Goal: Navigation & Orientation: Understand site structure

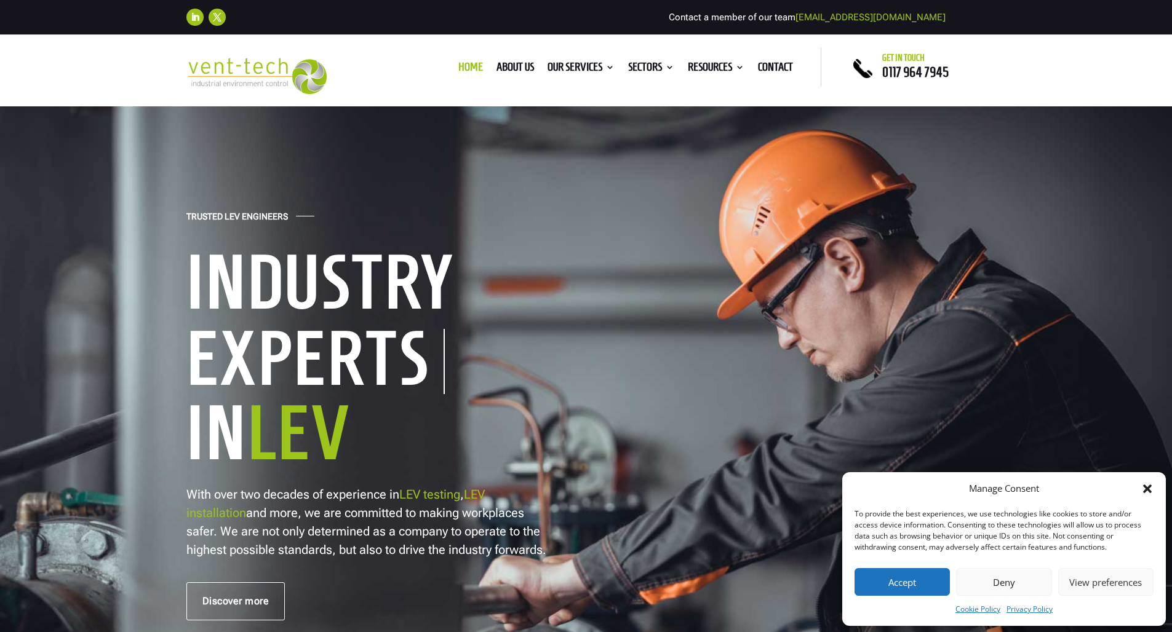
click at [876, 447] on button "Accept" at bounding box center [902, 582] width 95 height 28
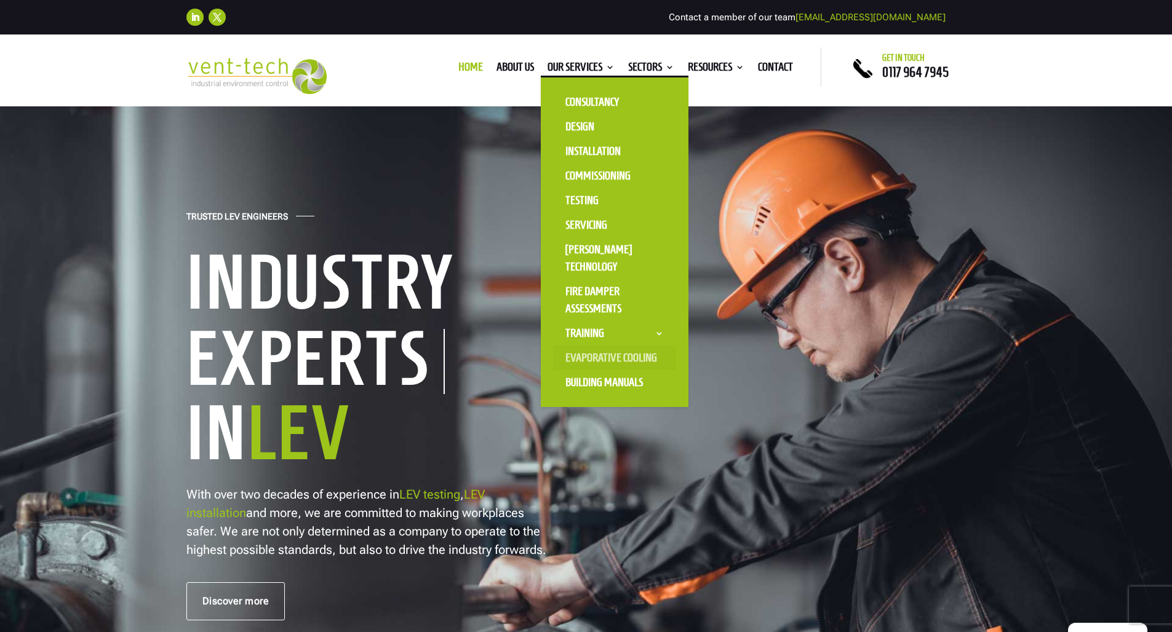
click at [583, 357] on link "Evaporative Cooling" at bounding box center [614, 358] width 123 height 25
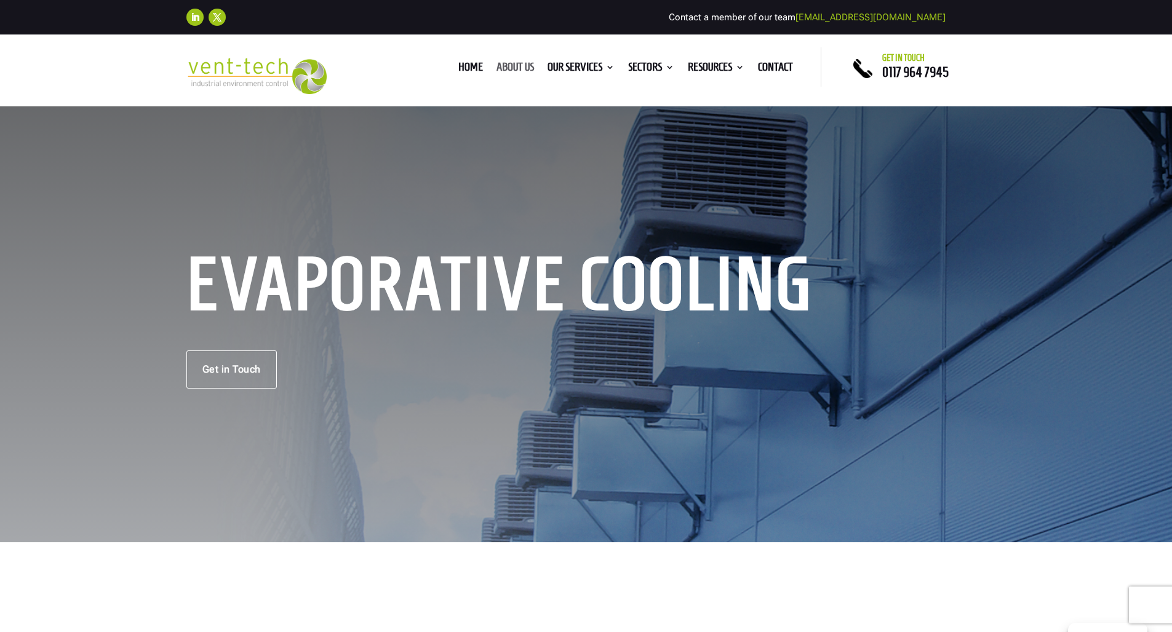
click at [496, 65] on link "About us" at bounding box center [515, 70] width 38 height 14
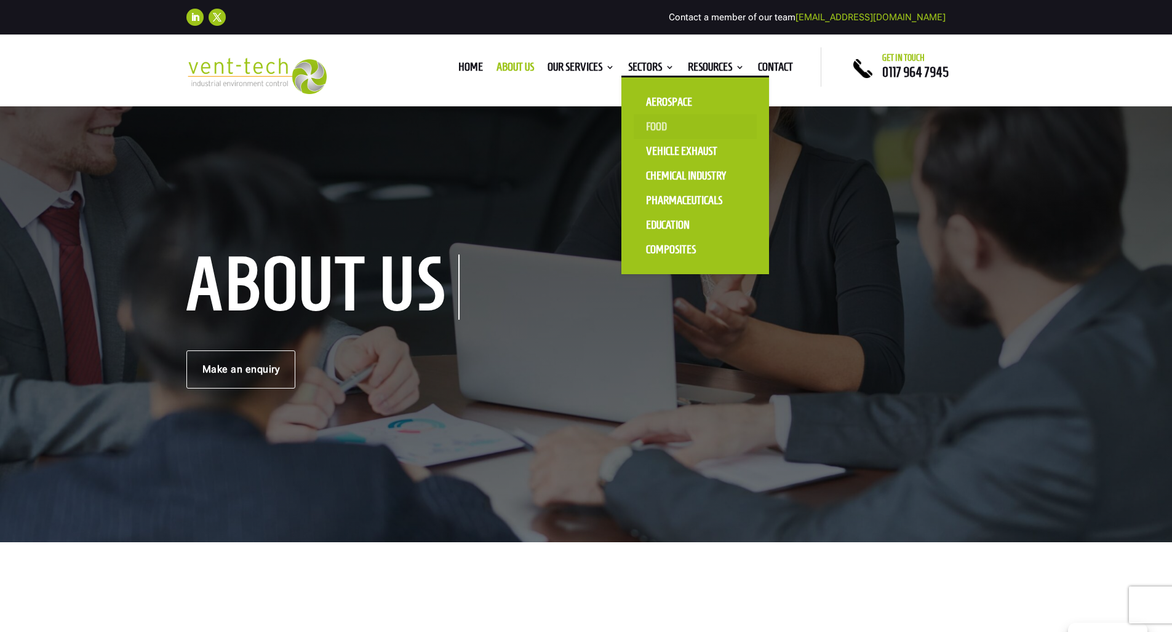
click at [647, 128] on link "Food" at bounding box center [695, 126] width 123 height 25
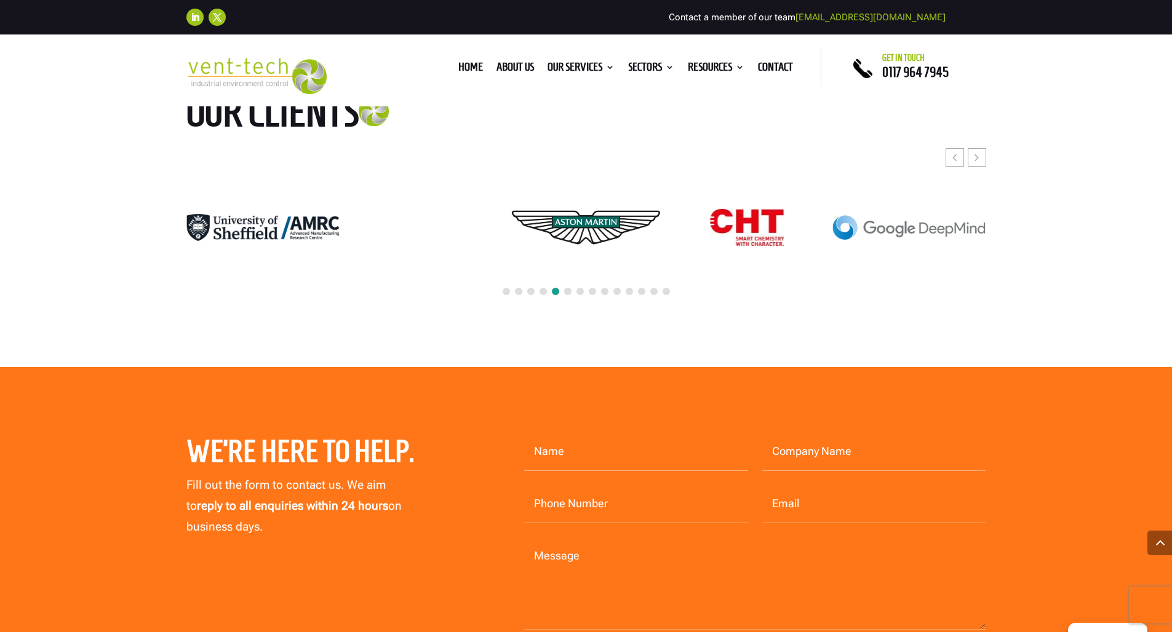
scroll to position [3211, 0]
